Goal: Transaction & Acquisition: Purchase product/service

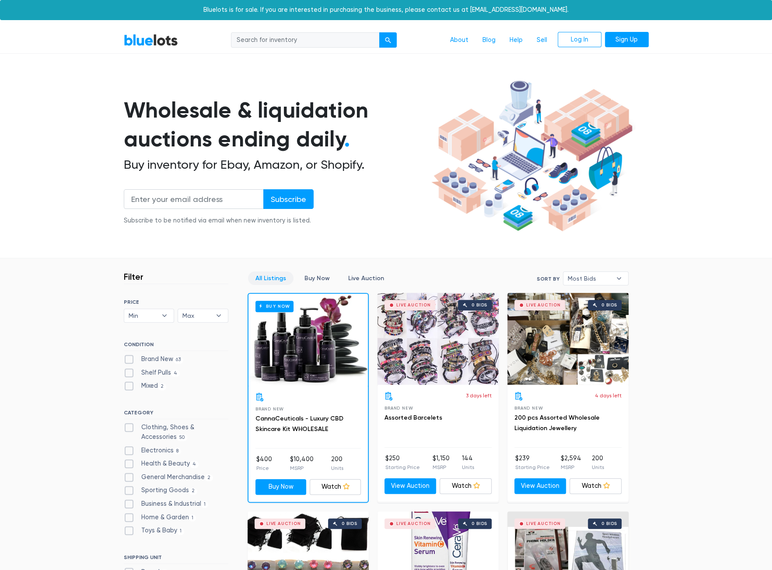
click at [307, 462] on li "$10,400 MSRP" at bounding box center [301, 463] width 24 height 17
click at [581, 39] on link "Log In" at bounding box center [579, 40] width 44 height 16
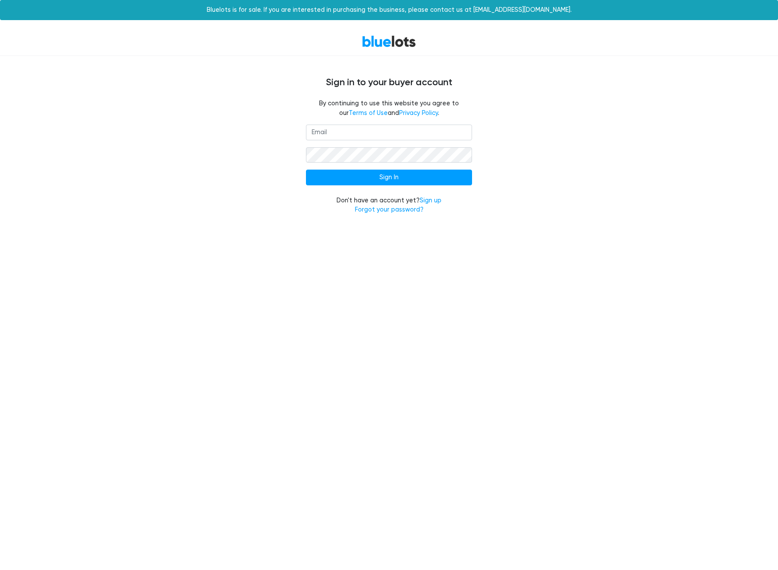
click at [324, 132] on input "email" at bounding box center [389, 133] width 166 height 16
type input "[EMAIL_ADDRESS][DOMAIN_NAME]"
click at [306, 170] on input "Sign In" at bounding box center [389, 178] width 166 height 16
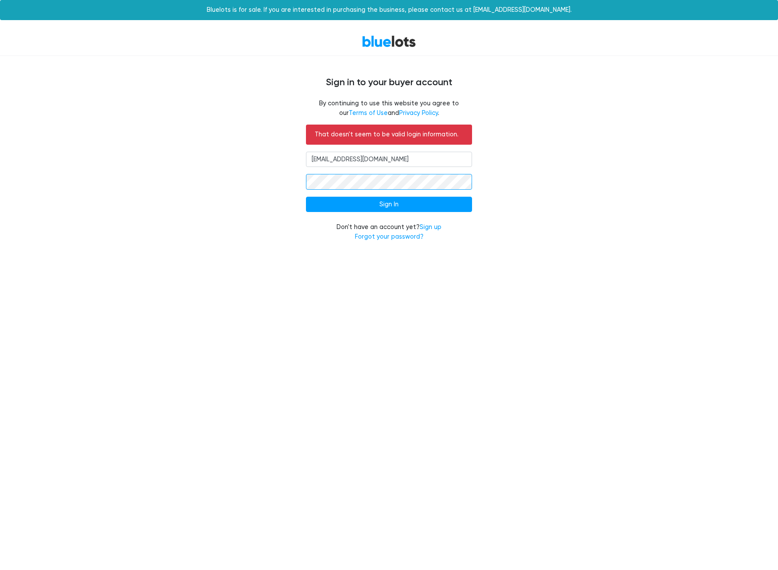
click at [306, 197] on input "Sign In" at bounding box center [389, 205] width 166 height 16
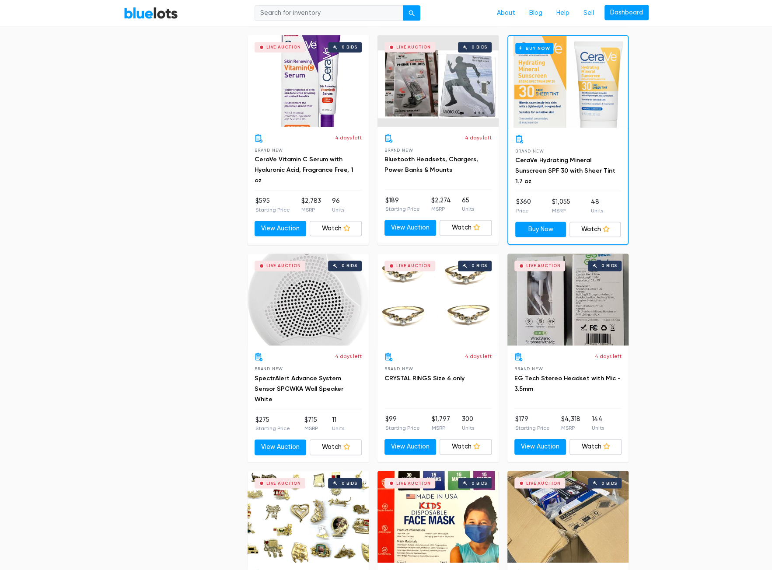
scroll to position [700, 0]
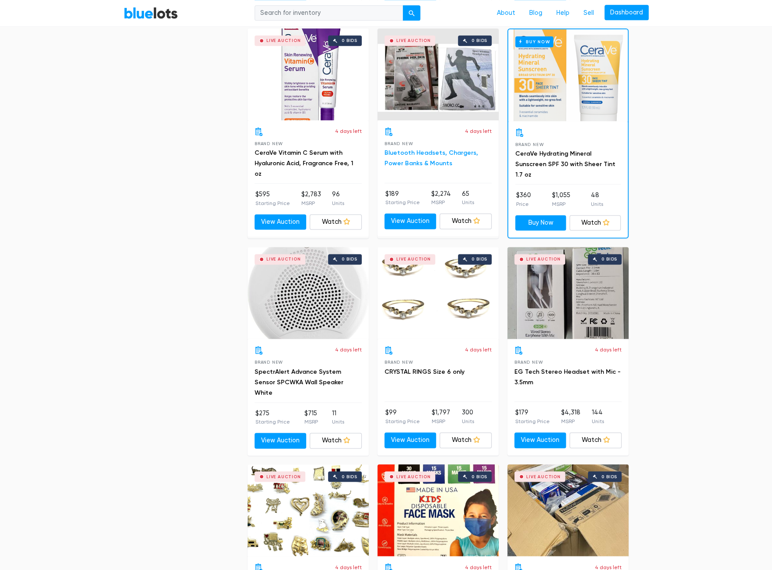
click at [426, 155] on link "Bluetooth Headsets, Chargers, Power Banks & Mounts" at bounding box center [431, 158] width 94 height 18
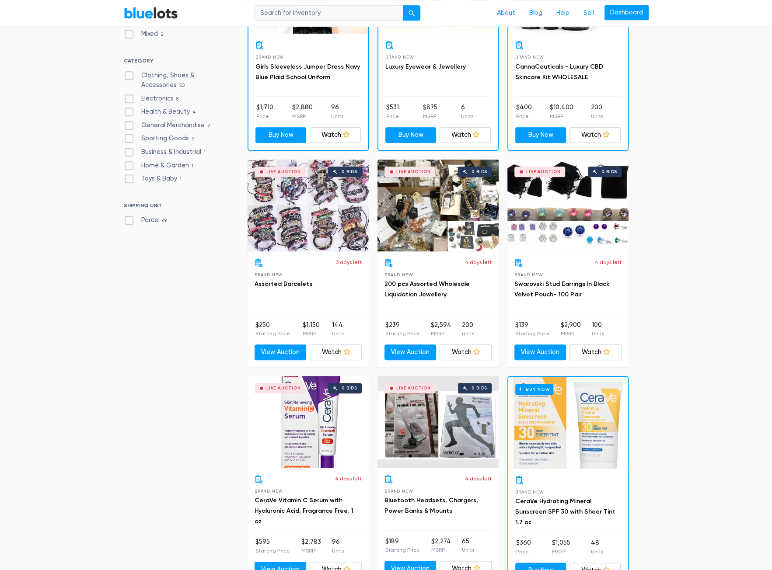
scroll to position [0, 0]
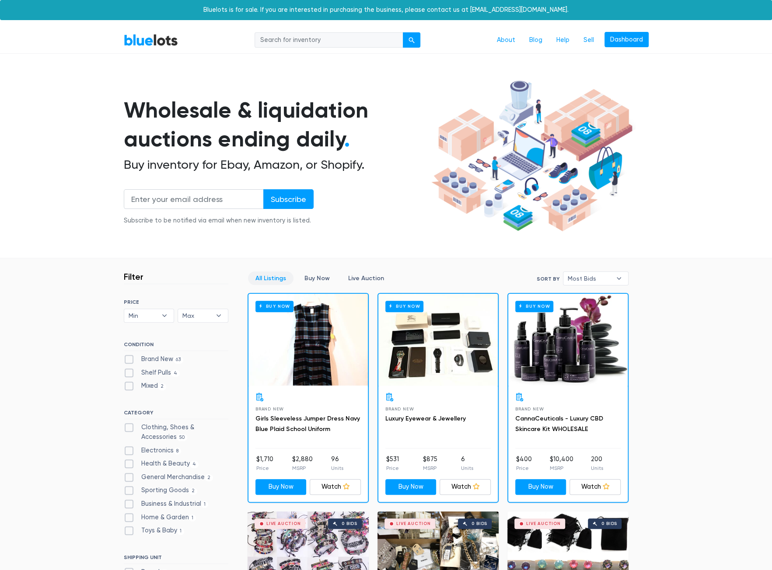
drag, startPoint x: 150, startPoint y: 411, endPoint x: 158, endPoint y: 212, distance: 200.0
click at [142, 41] on link "BlueLots" at bounding box center [151, 40] width 54 height 13
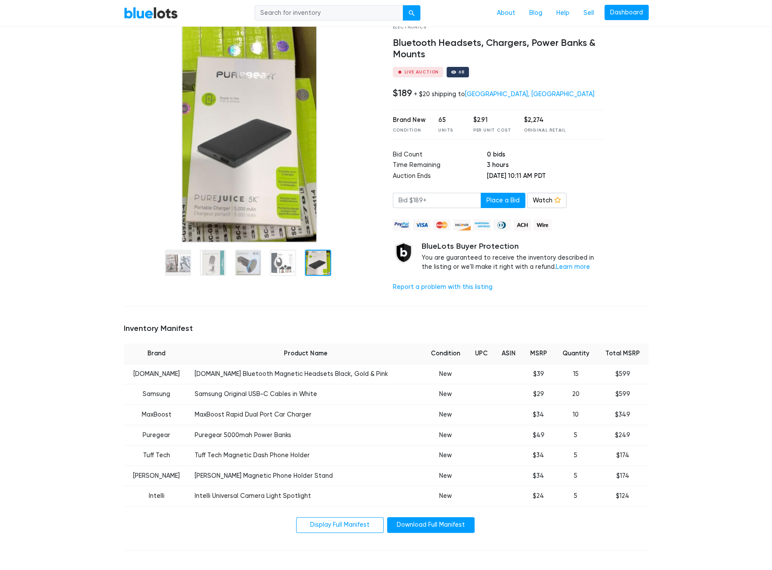
scroll to position [44, 0]
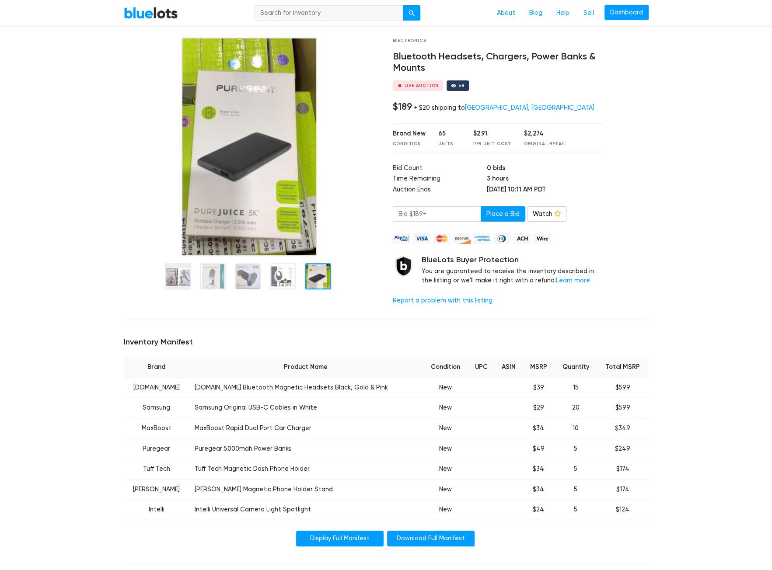
click at [352, 533] on link "Display Full Manifest" at bounding box center [339, 539] width 87 height 16
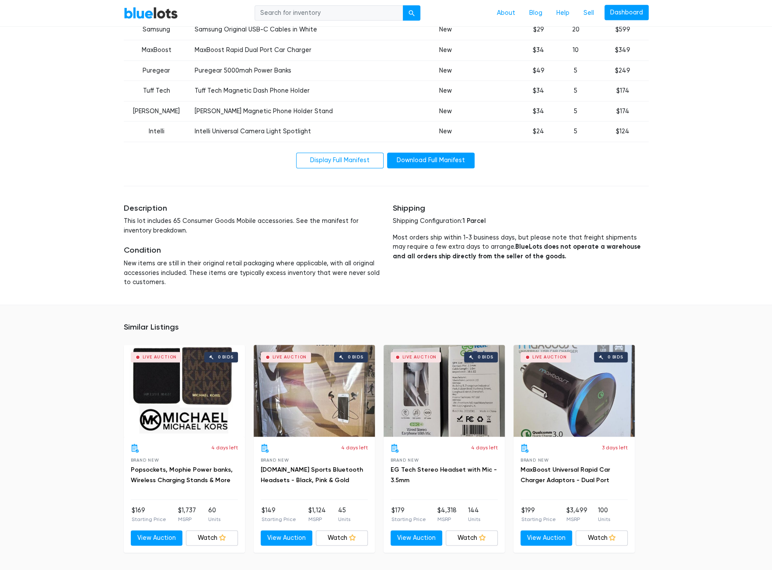
scroll to position [422, 0]
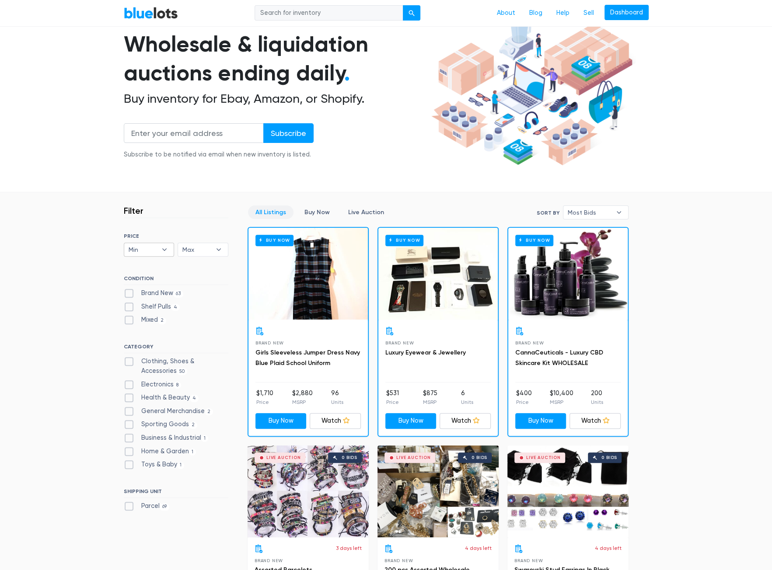
scroll to position [87, 0]
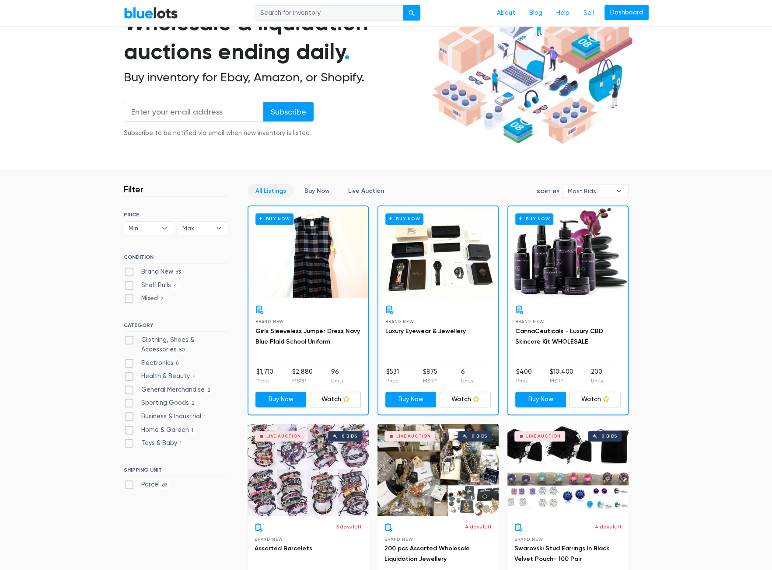
click at [164, 273] on label "Brand New 63" at bounding box center [154, 272] width 60 height 10
click at [129, 273] on New"] "Brand New 63" at bounding box center [127, 270] width 6 height 6
checkbox New"] "true"
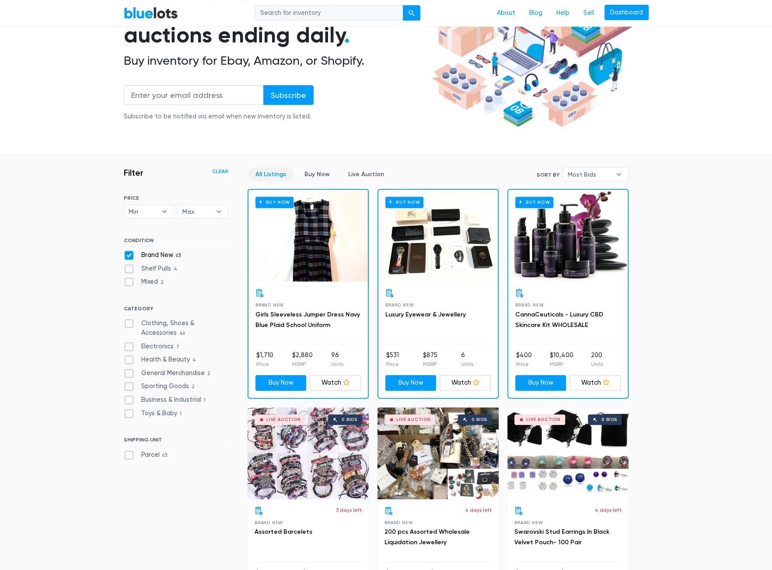
scroll to position [104, 0]
click at [586, 168] on span "Most Bids" at bounding box center [590, 174] width 44 height 13
click at [604, 230] on li "Lowest Price" at bounding box center [599, 234] width 68 height 14
select select "lowest_price"
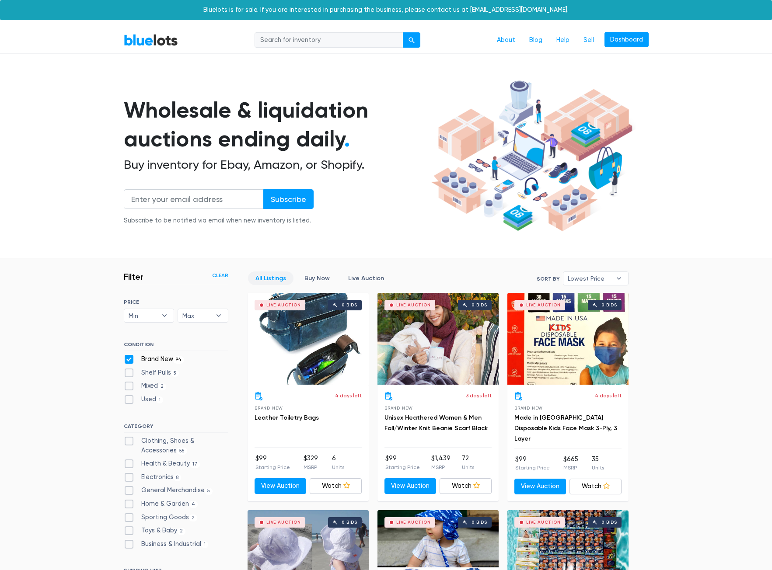
scroll to position [235, 0]
